Goal: Check status: Check status

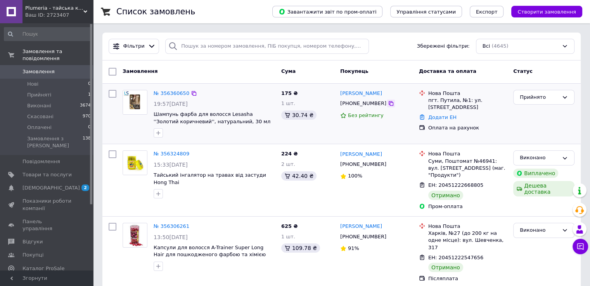
click at [389, 104] on icon at bounding box center [391, 103] width 5 height 5
click at [173, 94] on link "№ 356360650" at bounding box center [172, 93] width 36 height 6
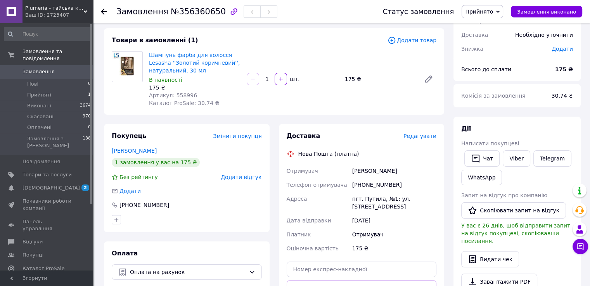
scroll to position [39, 0]
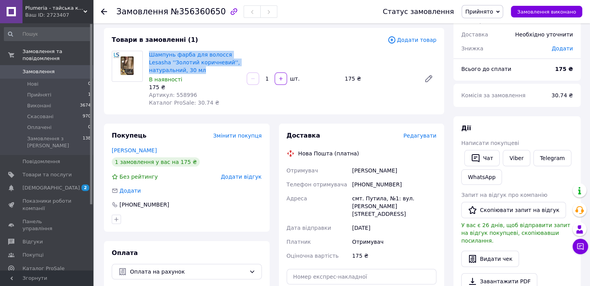
drag, startPoint x: 201, startPoint y: 72, endPoint x: 148, endPoint y: 59, distance: 55.2
click at [148, 59] on div "Шампунь фарба для волосся Lesasha ''Золотий коричневий'', натуральний, 30 мл В …" at bounding box center [195, 78] width 98 height 59
copy link "Шампунь фарба для волосся Lesasha ''Золотий коричневий'', натуральний, 30 мл"
click at [105, 10] on icon at bounding box center [104, 12] width 6 height 6
